Goal: Task Accomplishment & Management: Use online tool/utility

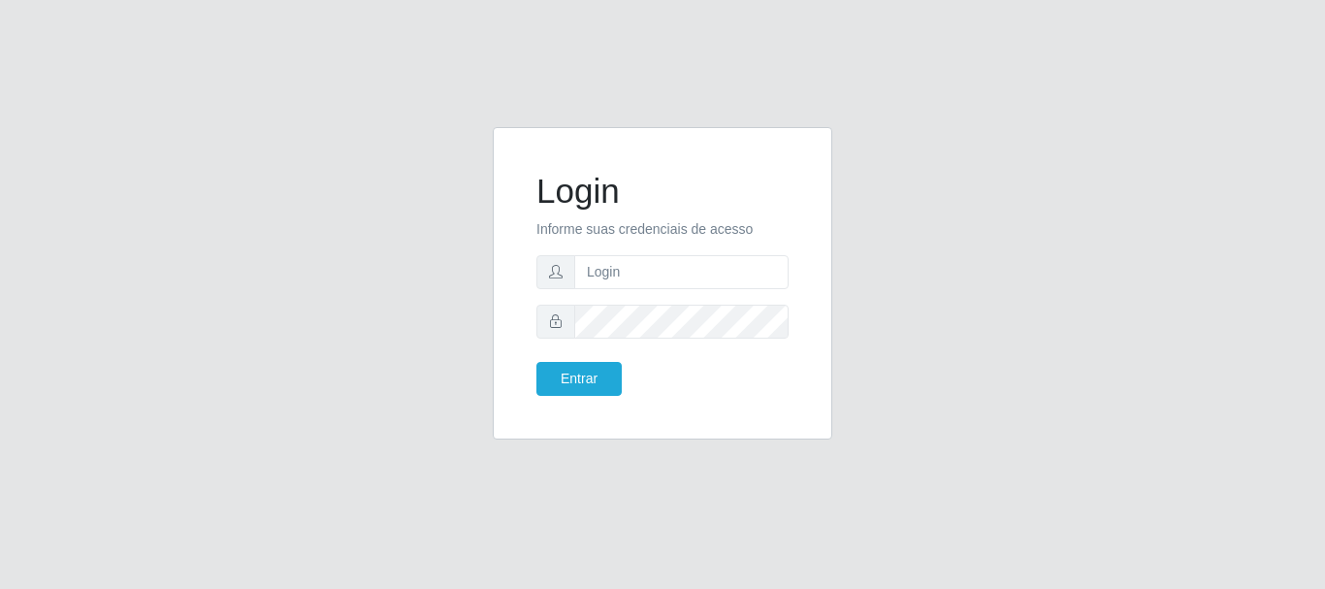
click at [572, 274] on span at bounding box center [555, 272] width 39 height 34
drag, startPoint x: 583, startPoint y: 288, endPoint x: 597, endPoint y: 274, distance: 19.9
click at [587, 286] on input "text" at bounding box center [681, 272] width 214 height 34
type input "ritaiwof@B5"
click at [583, 384] on button "Entrar" at bounding box center [578, 379] width 85 height 34
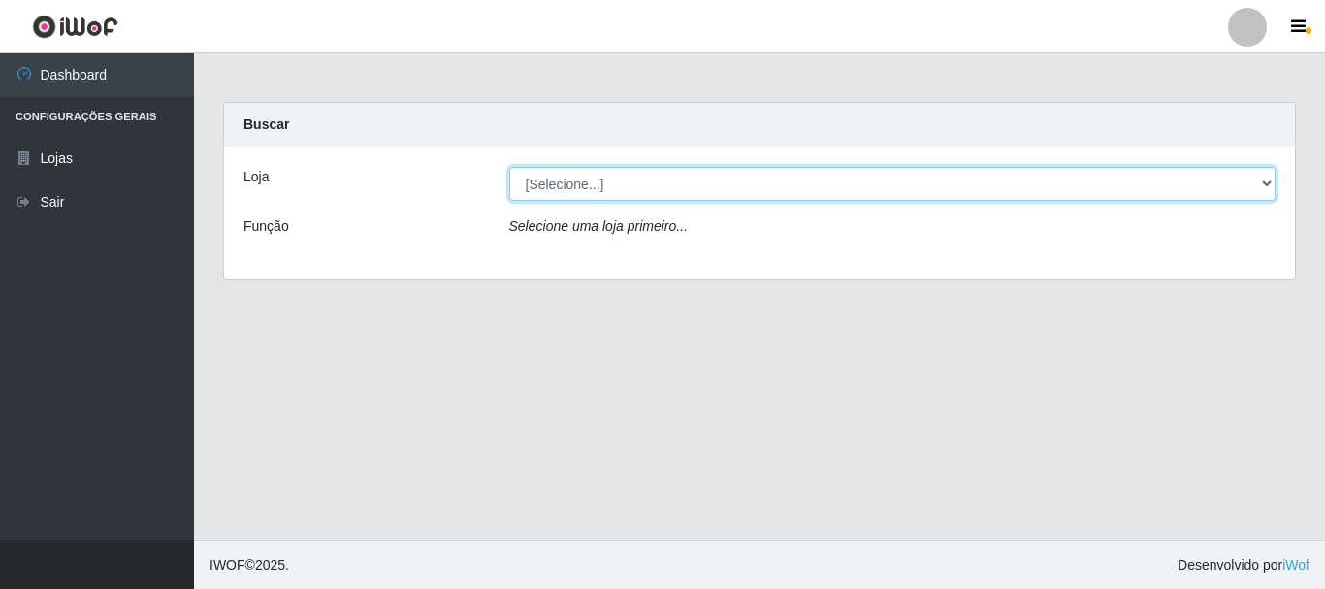
click at [1268, 181] on select "[Selecione...] Bemais Supermercados - B5 Anatólia" at bounding box center [892, 184] width 767 height 34
select select "405"
click at [509, 167] on select "[Selecione...] Bemais Supermercados - B5 Anatólia" at bounding box center [892, 184] width 767 height 34
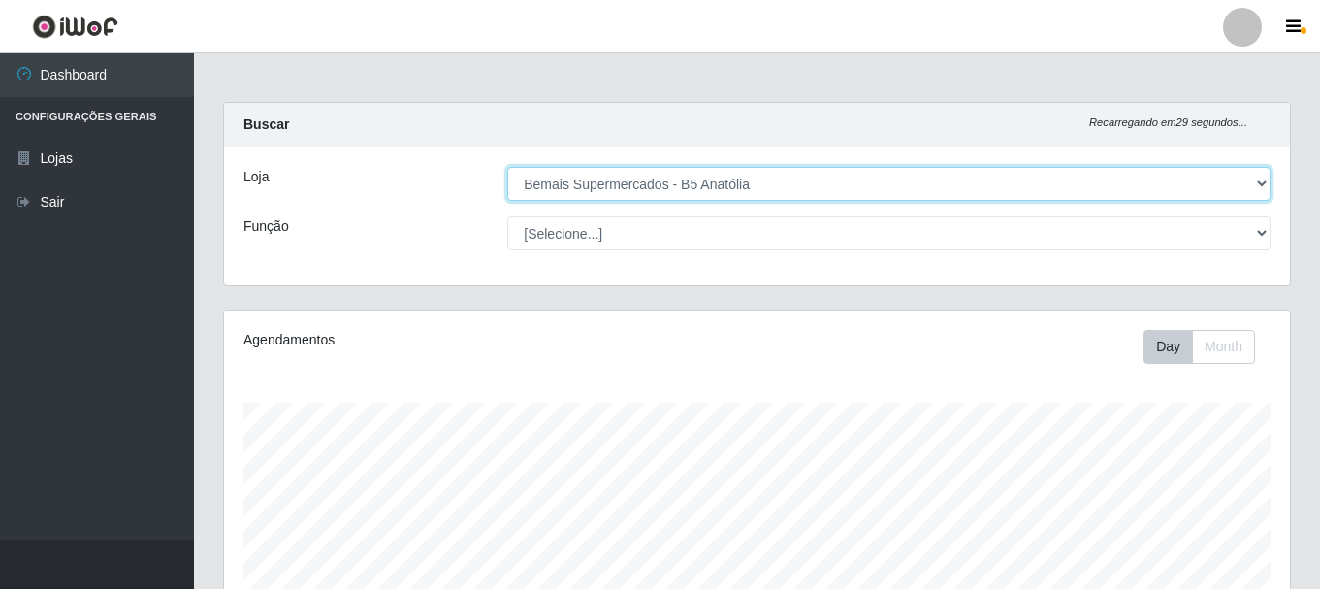
scroll to position [403, 1066]
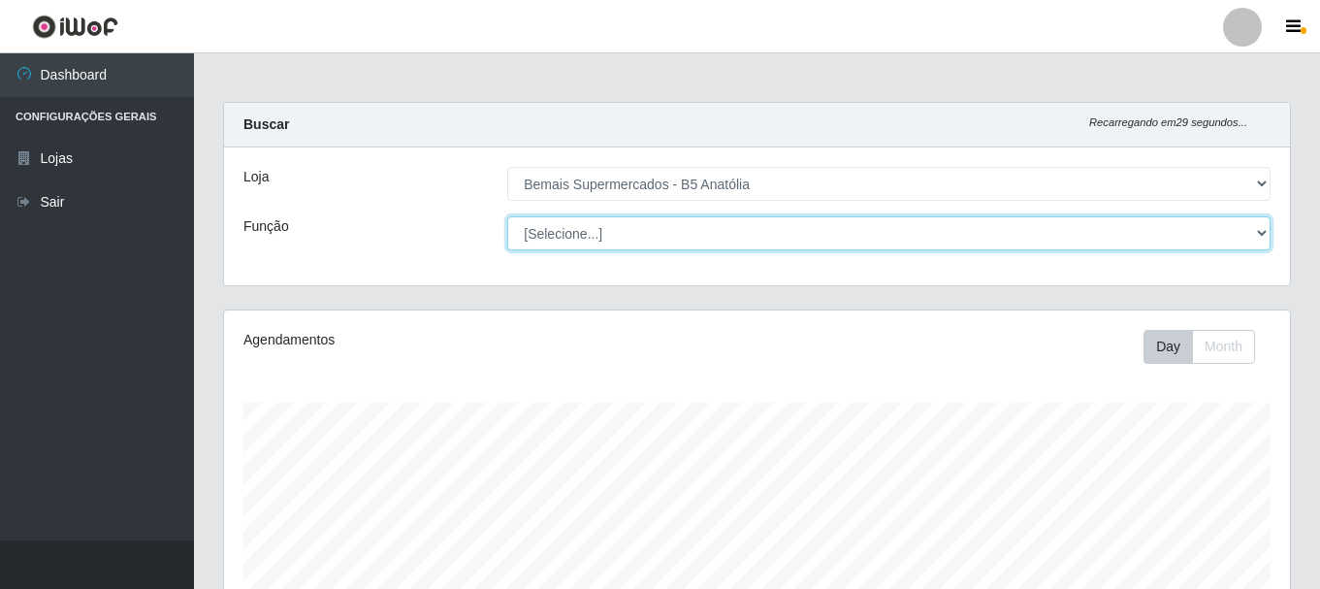
click at [1252, 234] on select "[Selecione...] ASG ASG + ASG ++ Auxiliar de Estacionamento Auxiliar de Estacion…" at bounding box center [888, 233] width 763 height 34
select select "82"
click at [507, 216] on select "[Selecione...] ASG ASG + ASG ++ Auxiliar de Estacionamento Auxiliar de Estacion…" at bounding box center [888, 233] width 763 height 34
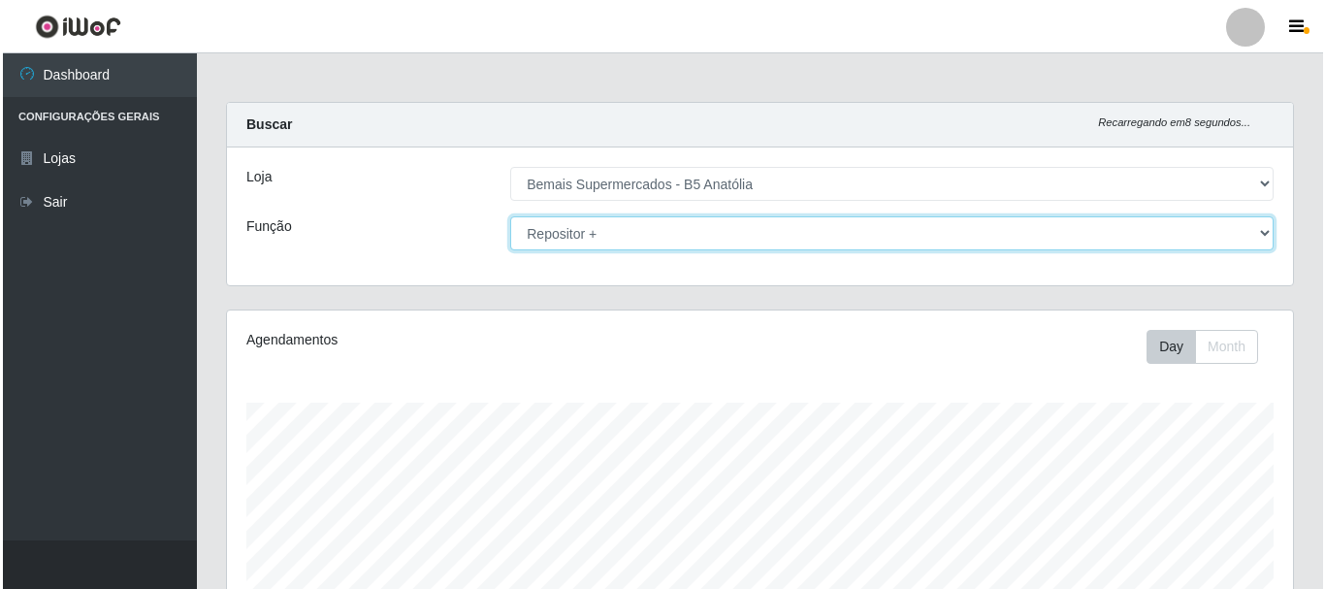
scroll to position [582, 0]
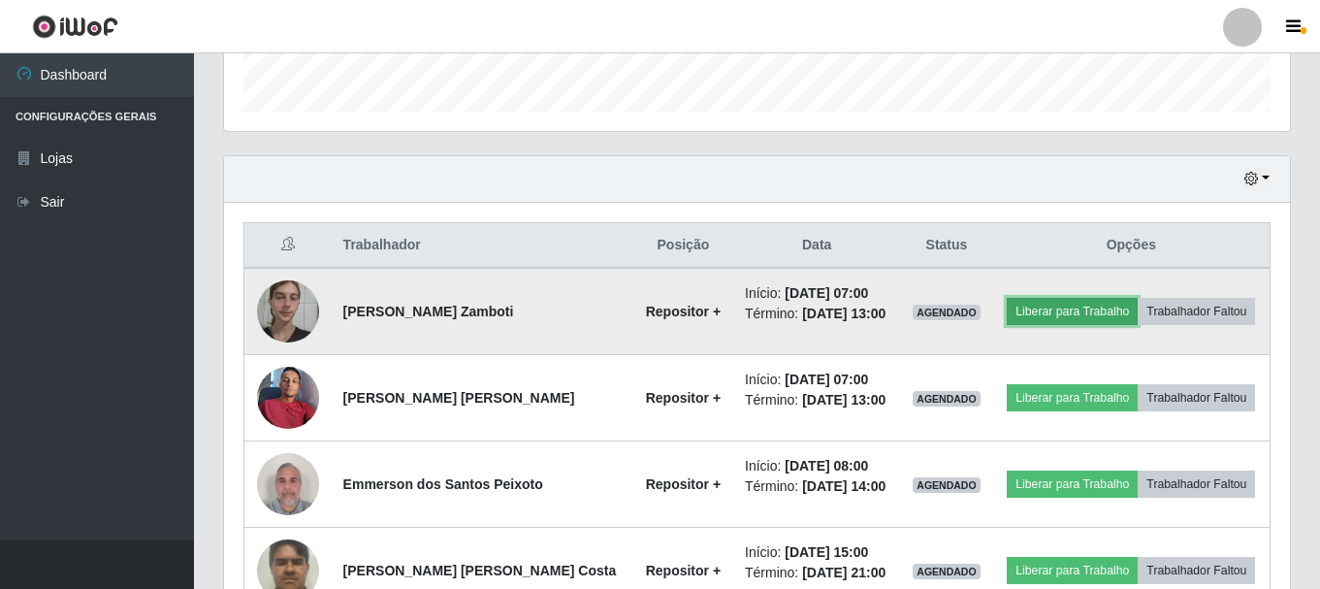
click at [1045, 312] on button "Liberar para Trabalho" at bounding box center [1072, 311] width 131 height 27
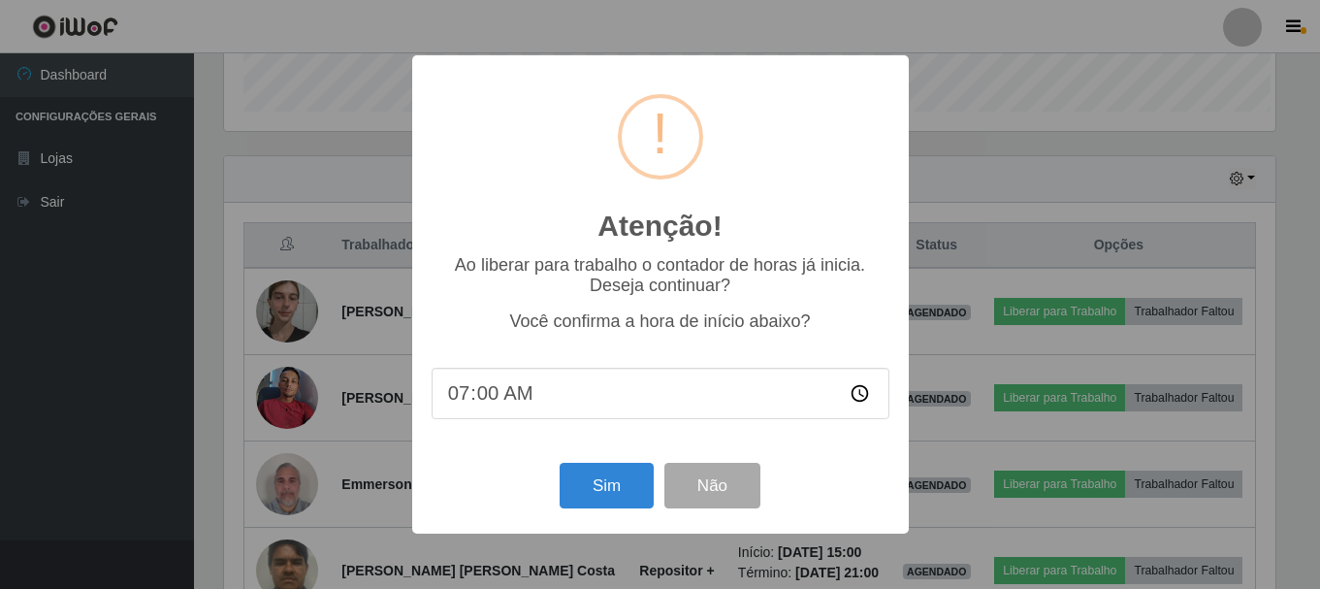
scroll to position [403, 1056]
click at [628, 479] on button "Sim" at bounding box center [609, 486] width 94 height 46
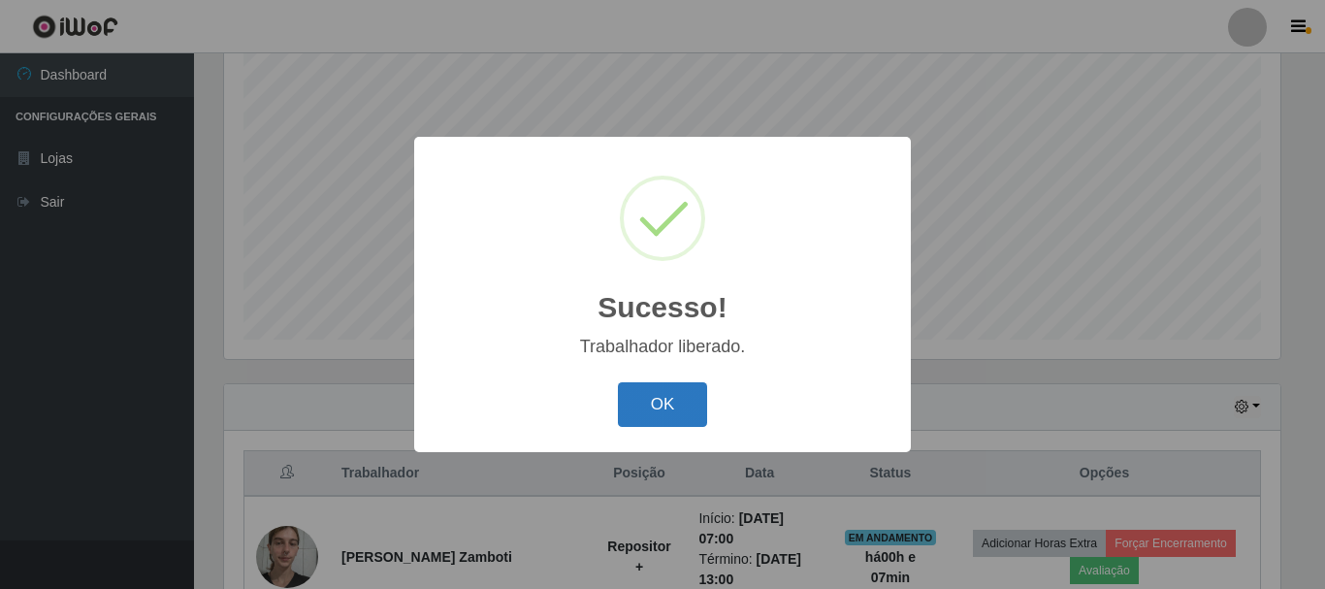
drag, startPoint x: 658, startPoint y: 399, endPoint x: 658, endPoint y: 386, distance: 12.6
click at [658, 398] on button "OK" at bounding box center [663, 405] width 90 height 46
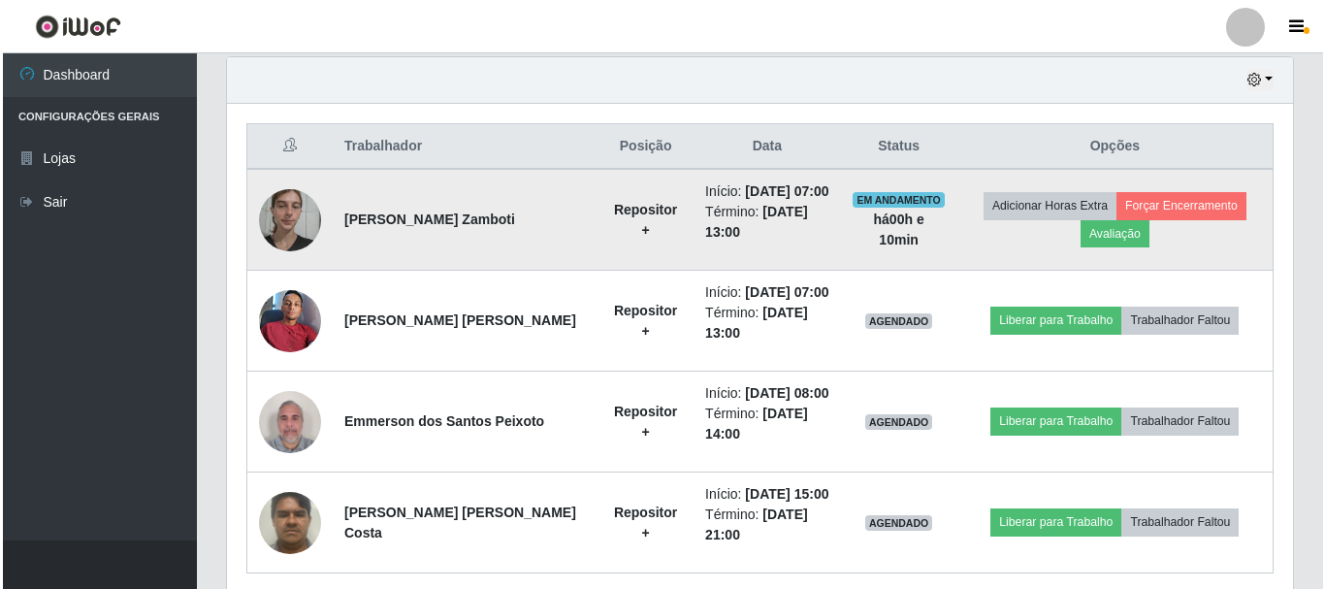
scroll to position [564, 0]
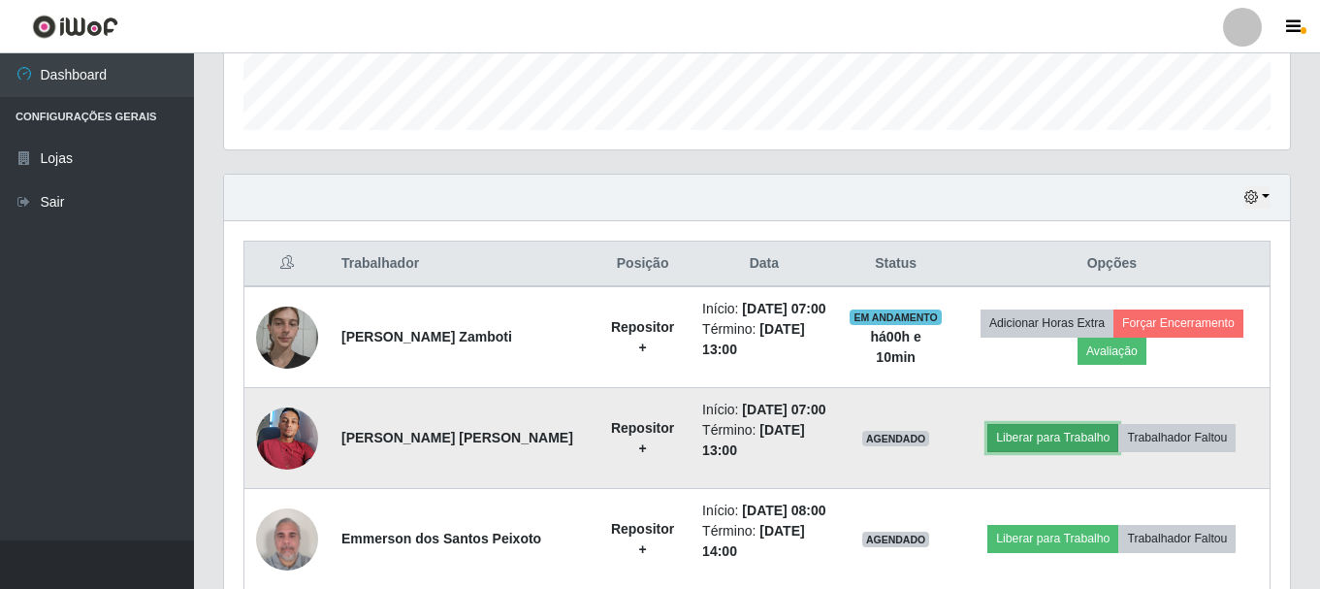
click at [1031, 435] on button "Liberar para Trabalho" at bounding box center [1053, 437] width 131 height 27
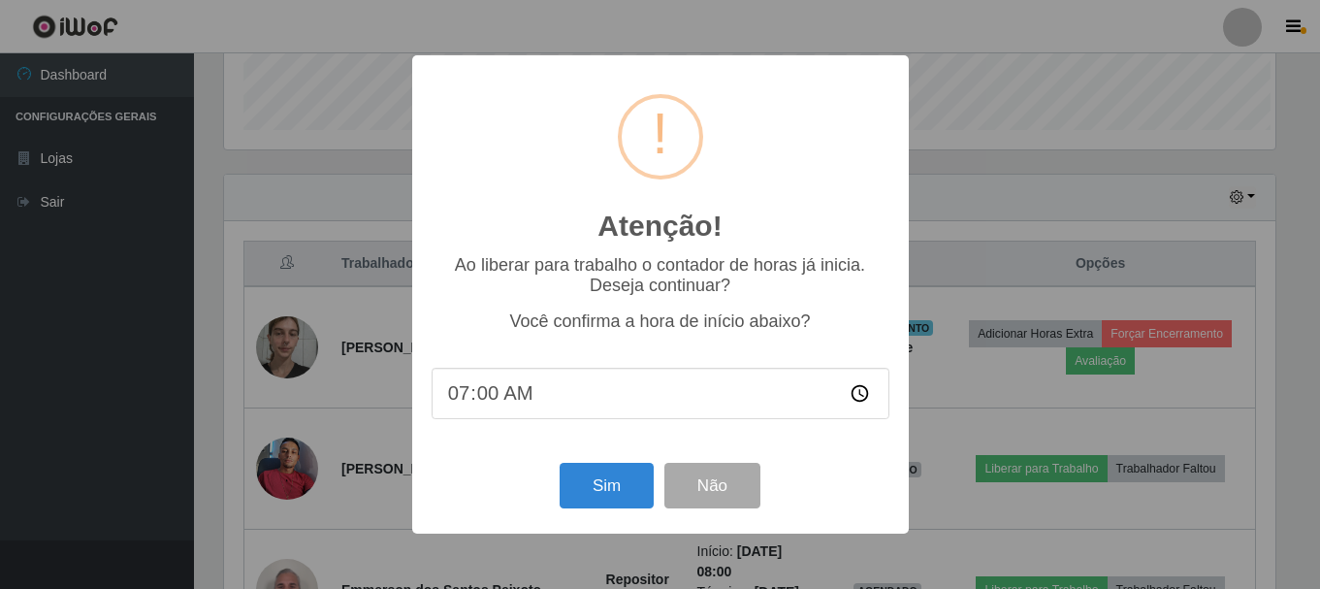
scroll to position [403, 1056]
click at [595, 483] on button "Sim" at bounding box center [609, 486] width 94 height 46
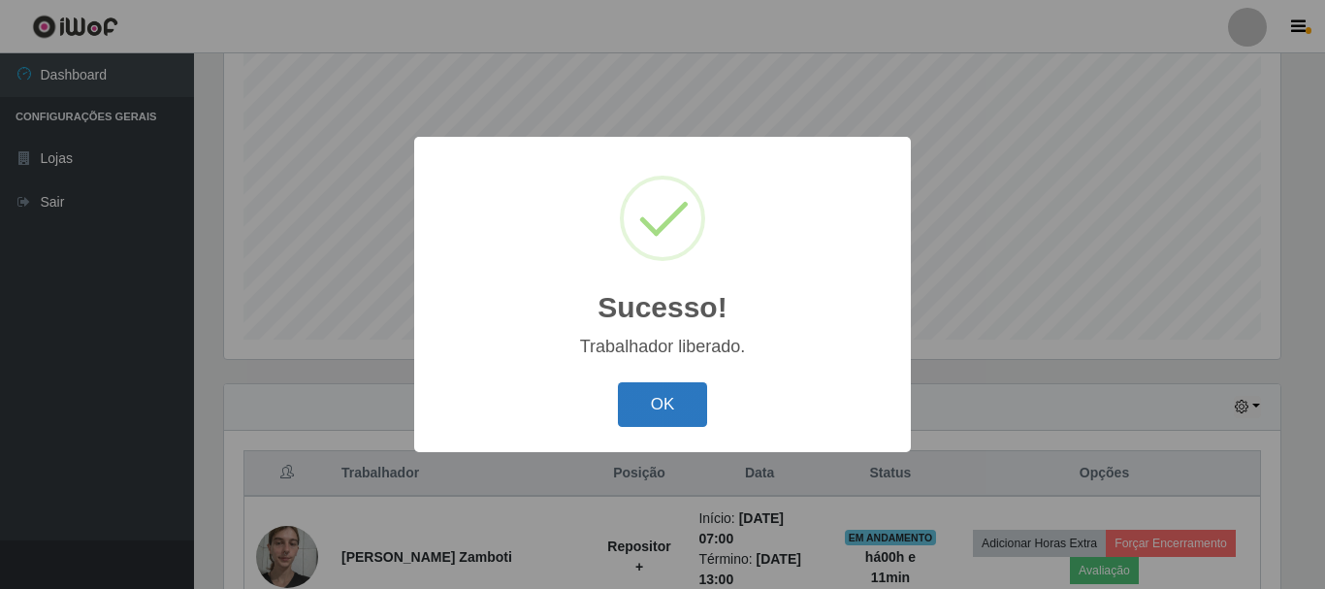
click at [663, 398] on button "OK" at bounding box center [663, 405] width 90 height 46
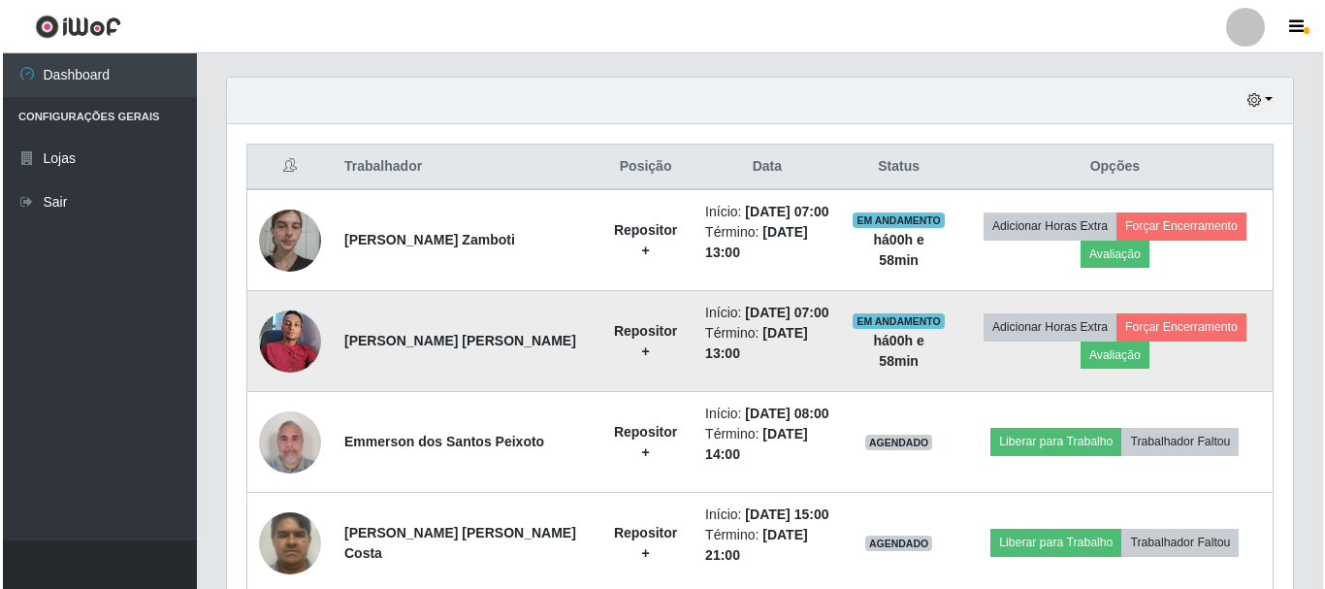
scroll to position [758, 0]
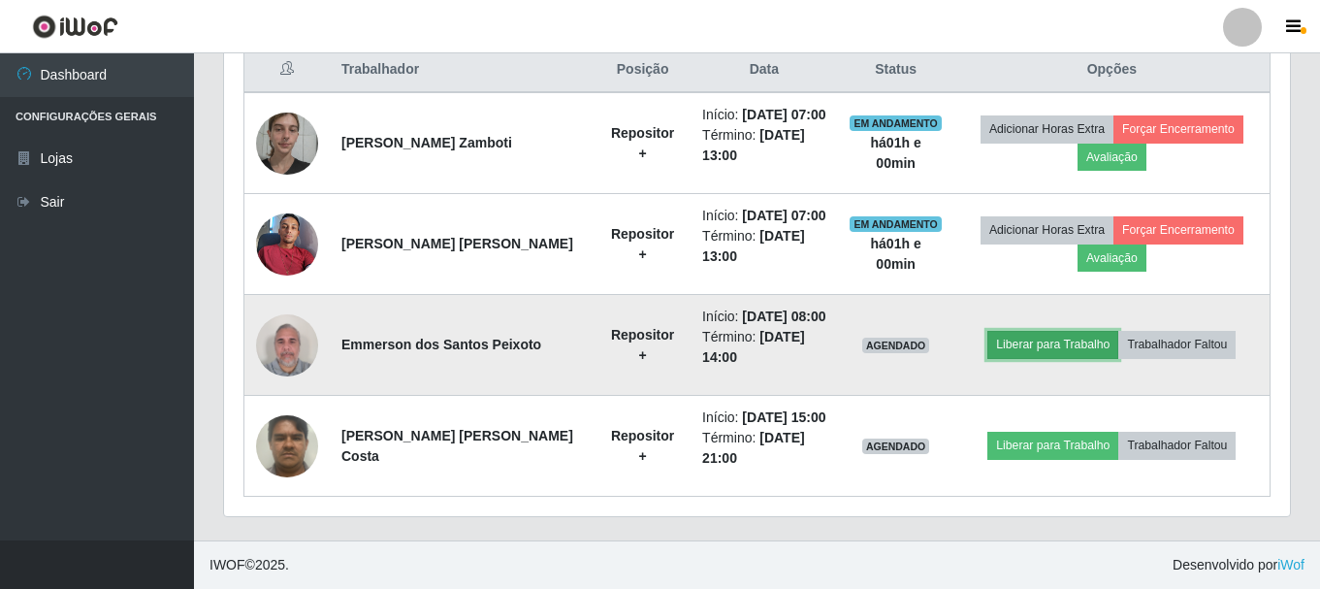
click at [1038, 349] on button "Liberar para Trabalho" at bounding box center [1053, 344] width 131 height 27
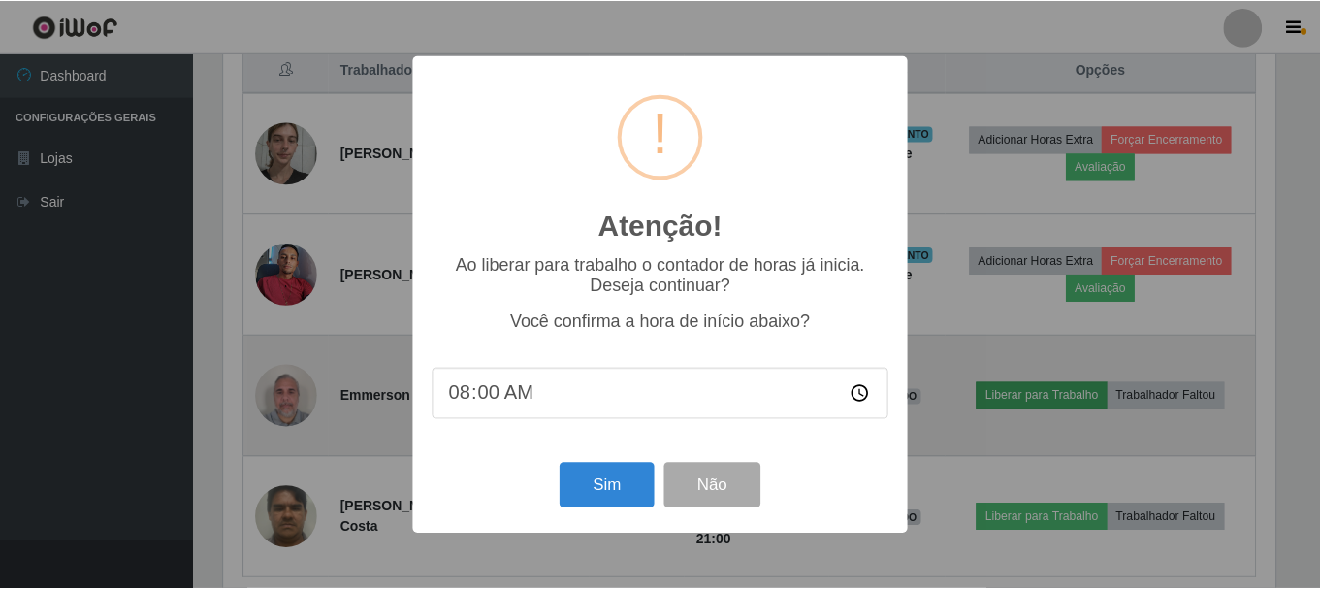
scroll to position [403, 1056]
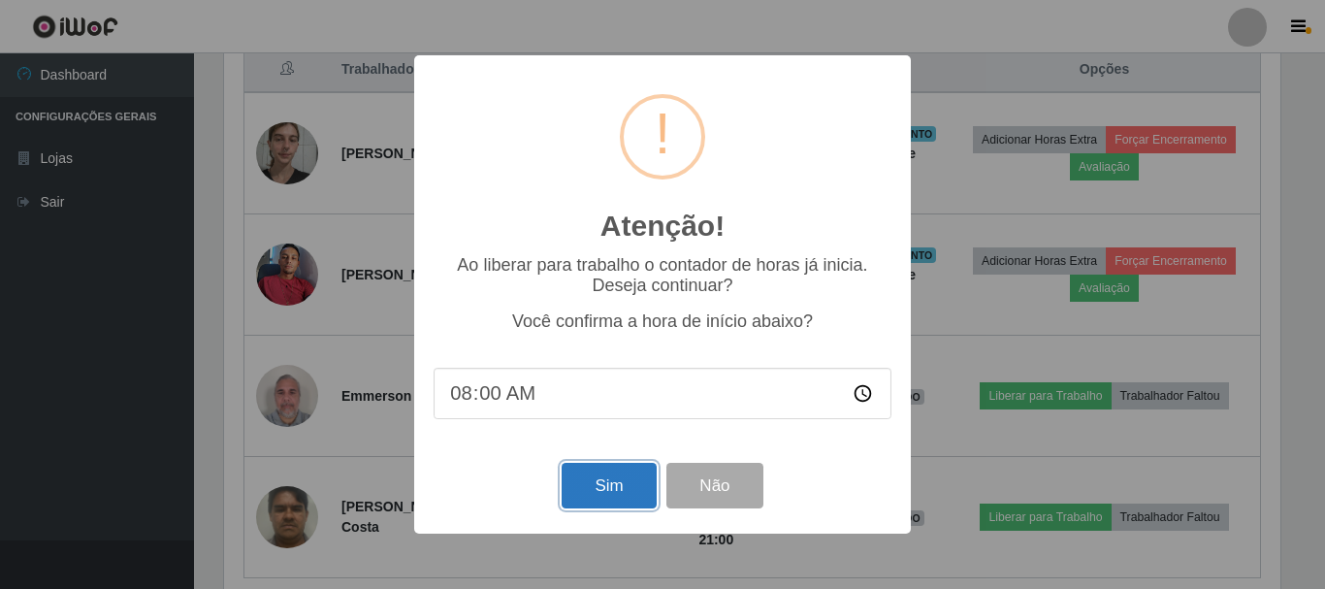
click at [616, 491] on button "Sim" at bounding box center [609, 486] width 94 height 46
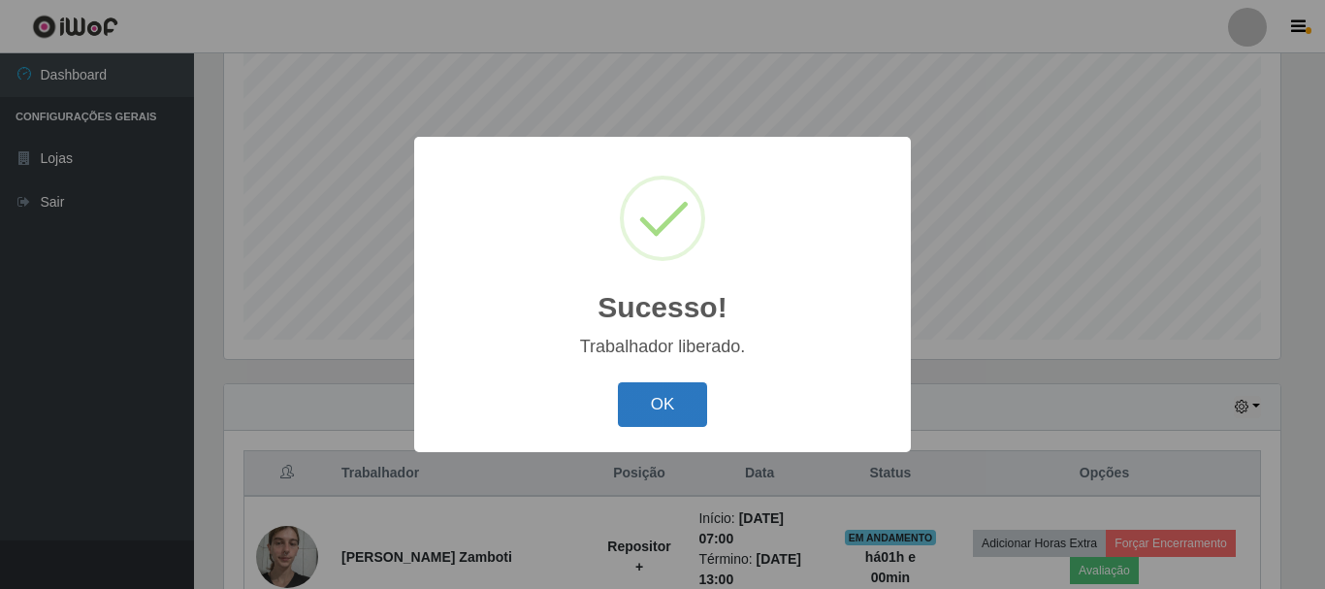
click at [658, 409] on button "OK" at bounding box center [663, 405] width 90 height 46
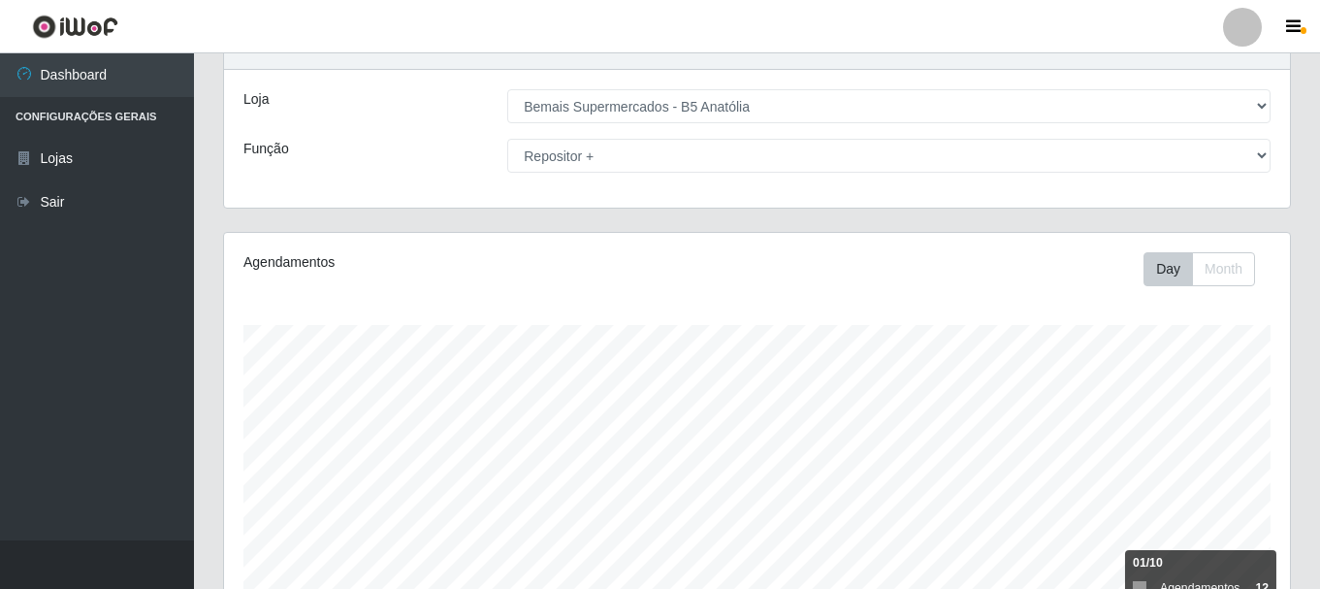
scroll to position [0, 0]
